Goal: Navigation & Orientation: Find specific page/section

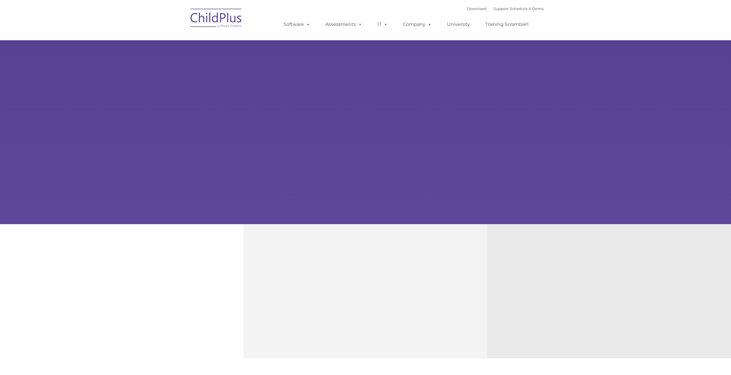
type input ""
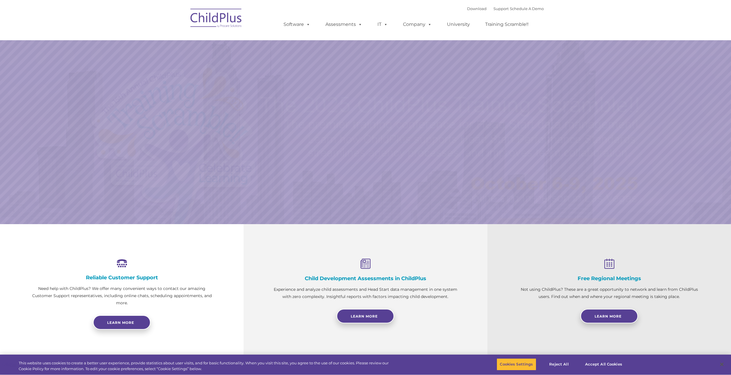
select select "MEDIUM"
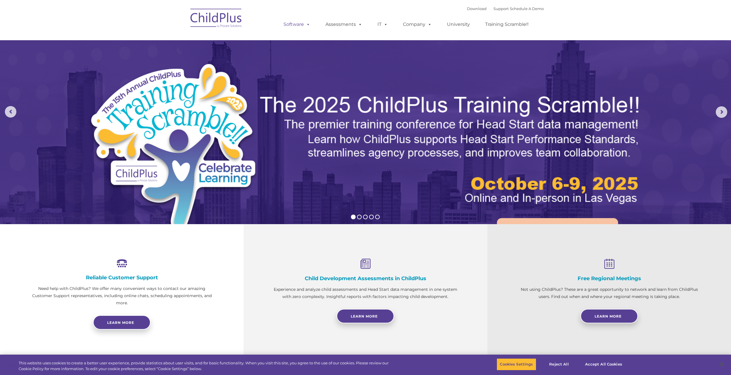
click at [303, 27] on link "Software" at bounding box center [297, 24] width 38 height 11
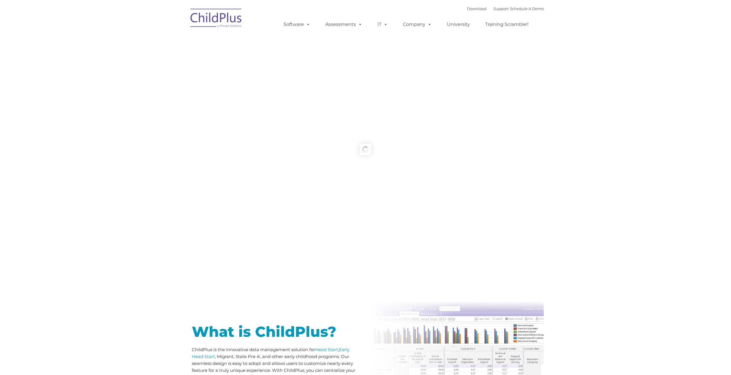
type input ""
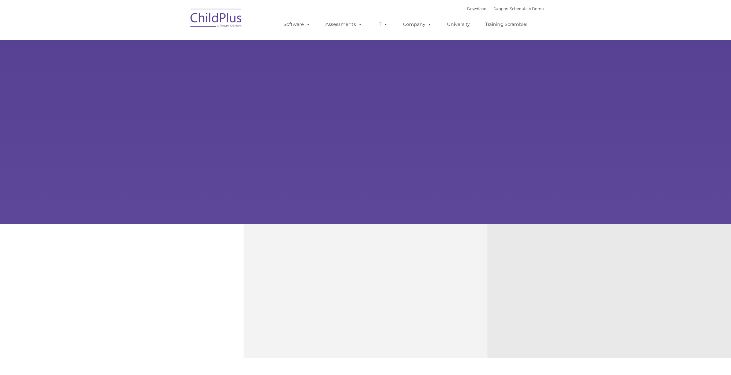
type input ""
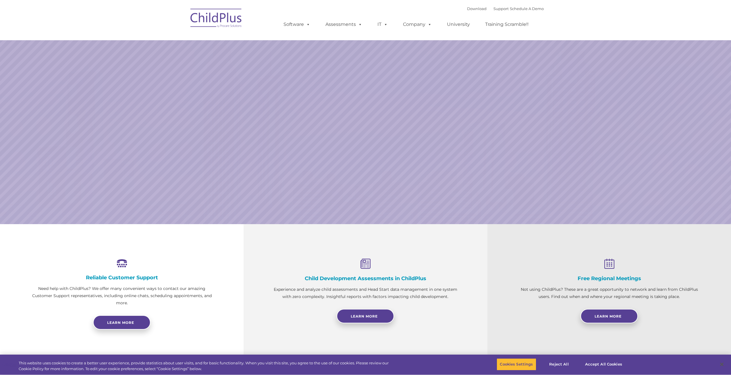
select select "MEDIUM"
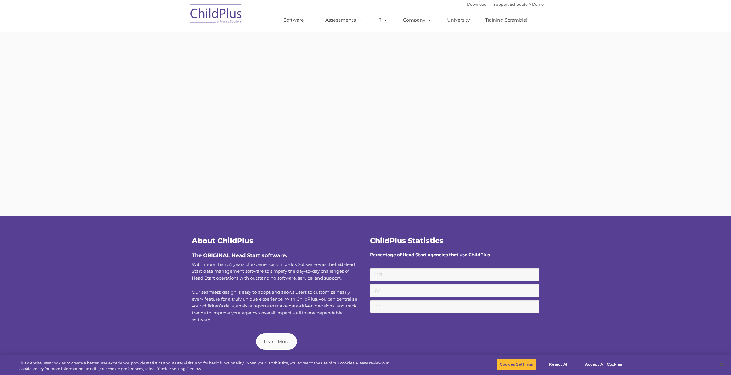
type input ""
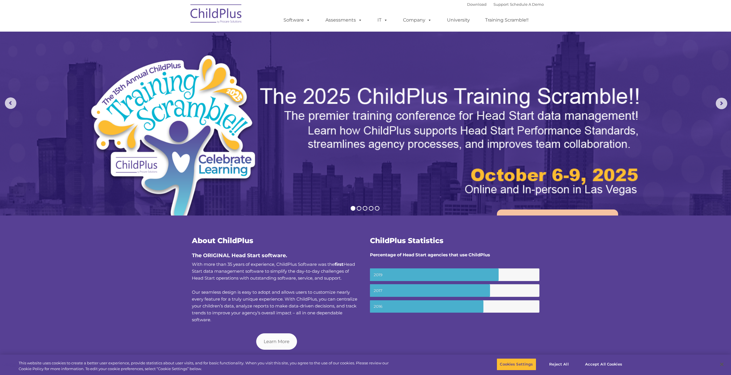
click at [293, 14] on ul "Software ChildPlus: The original and most widely-used Head Start data managemen…" at bounding box center [408, 20] width 272 height 23
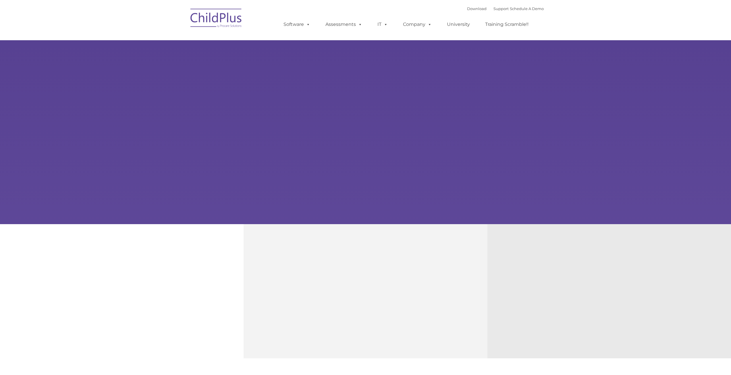
type input ""
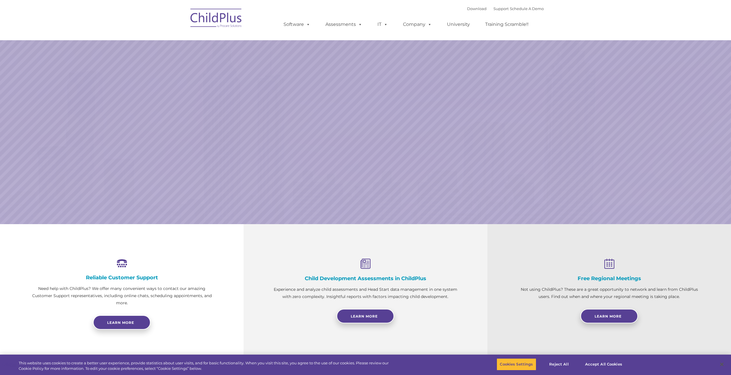
select select "MEDIUM"
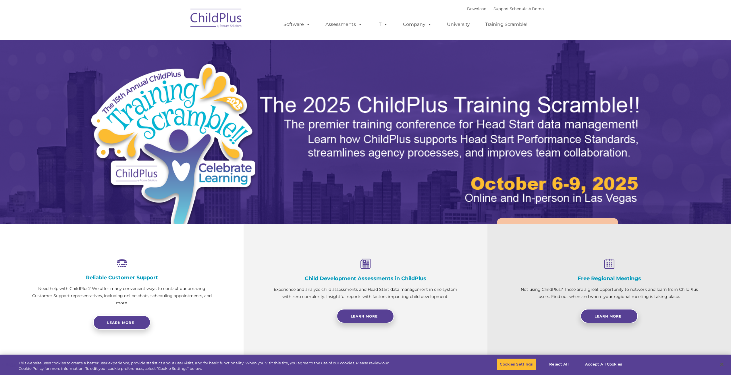
click at [233, 16] on img at bounding box center [215, 19] width 57 height 29
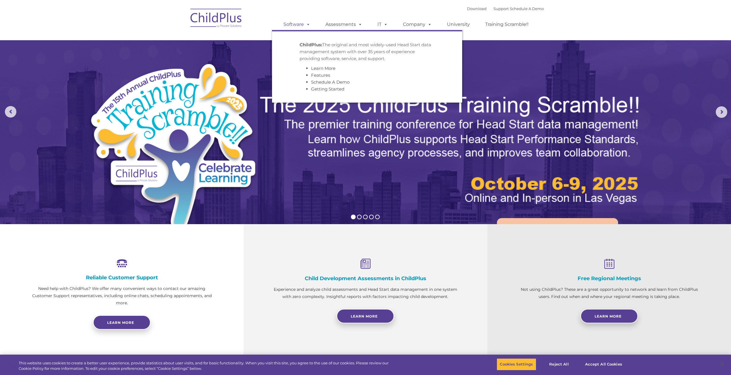
click at [292, 20] on link "Software" at bounding box center [297, 24] width 38 height 11
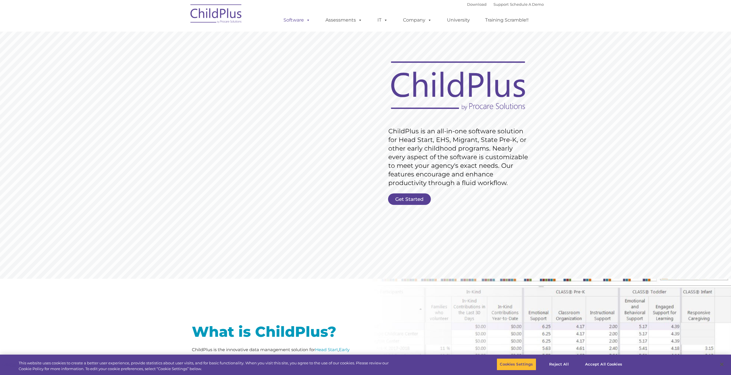
click at [290, 18] on link "Software" at bounding box center [297, 19] width 38 height 11
click at [304, 17] on link "Software" at bounding box center [297, 19] width 38 height 11
click at [335, 18] on link "Assessments" at bounding box center [344, 19] width 48 height 11
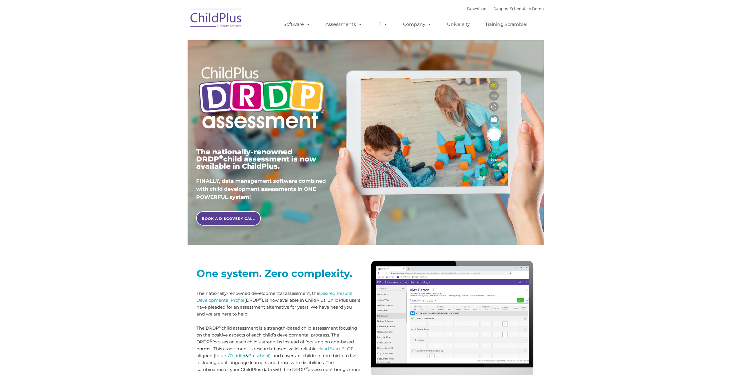
type input ""
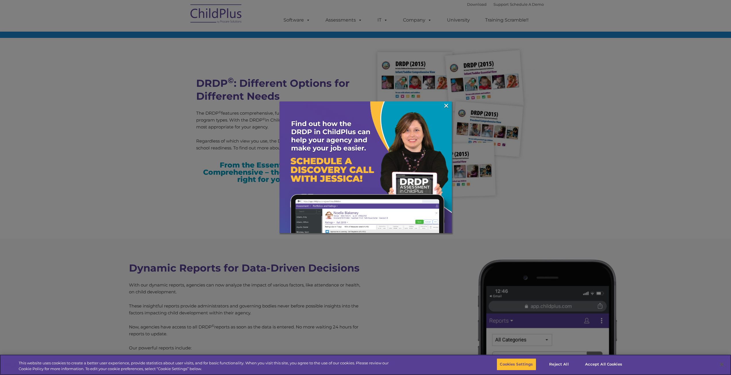
scroll to position [1457, 0]
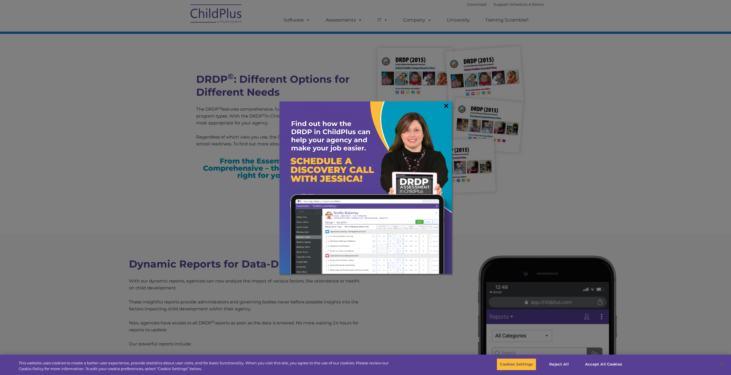
click at [447, 106] on link "×" at bounding box center [446, 106] width 7 height 6
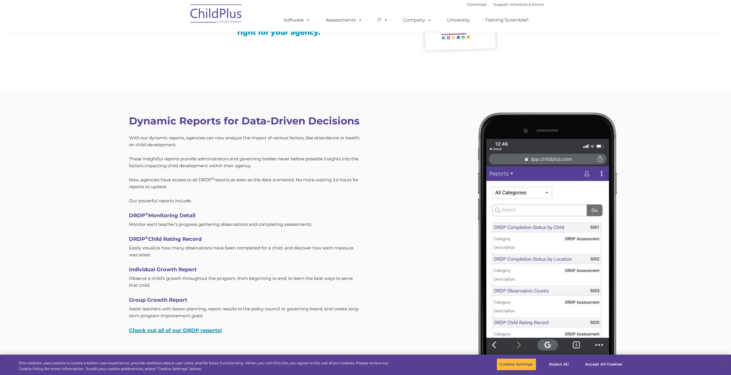
scroll to position [1599, 0]
